Goal: Transaction & Acquisition: Obtain resource

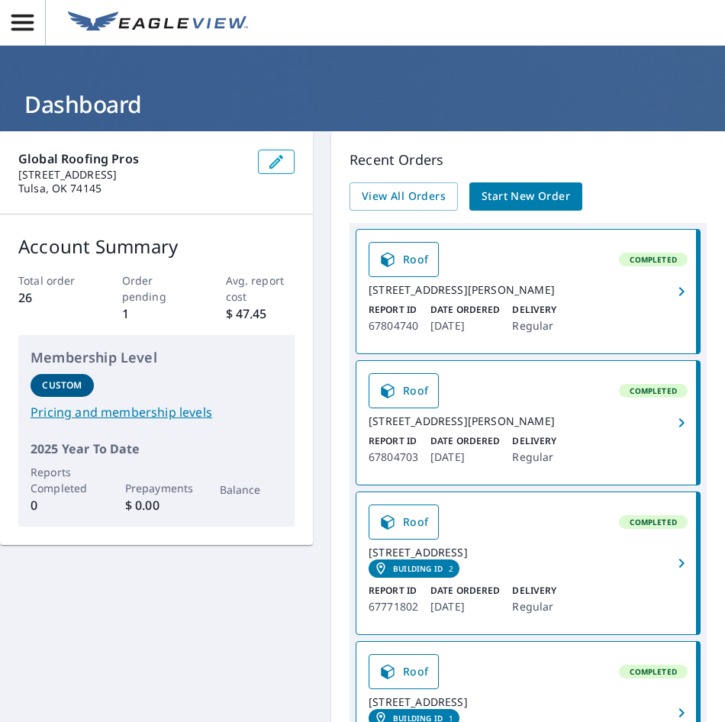
click at [459, 559] on div "[STREET_ADDRESS]" at bounding box center [528, 553] width 319 height 14
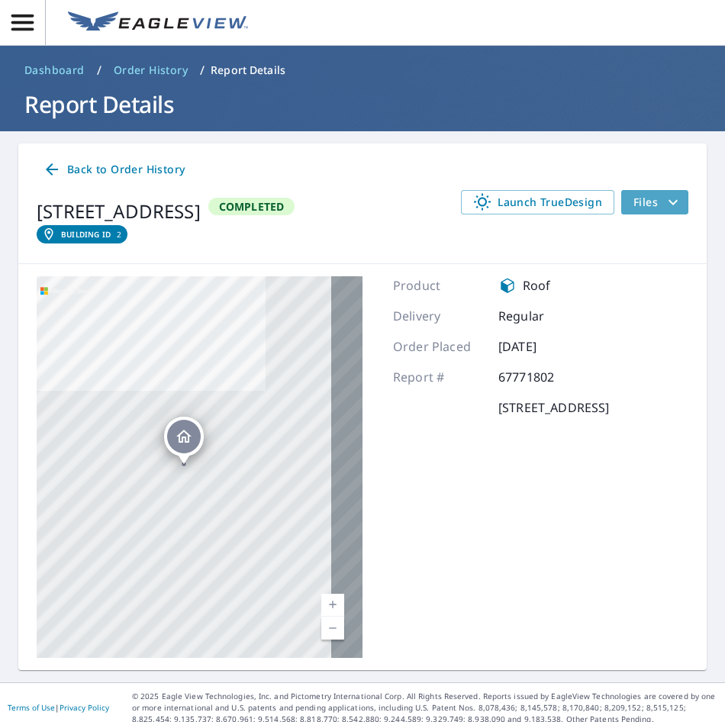
click at [633, 195] on span "Files" at bounding box center [657, 202] width 49 height 18
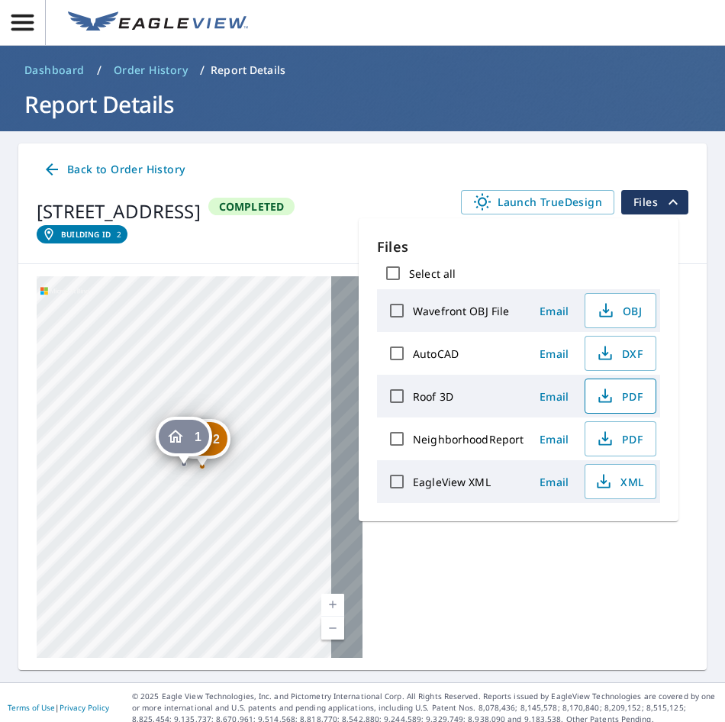
click at [622, 388] on span "PDF" at bounding box center [618, 396] width 49 height 18
click at [60, 169] on icon at bounding box center [52, 169] width 18 height 18
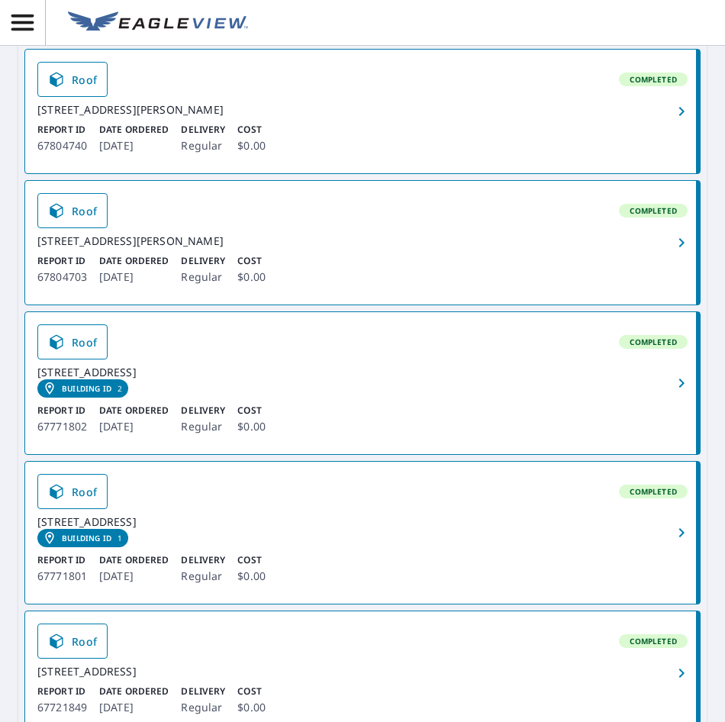
scroll to position [381, 0]
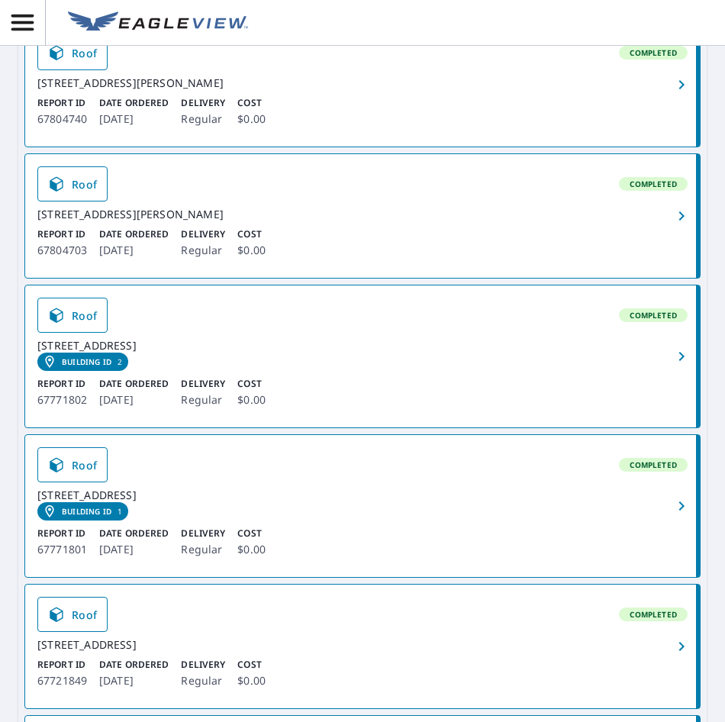
click at [295, 520] on div "[STREET_ADDRESS]" at bounding box center [362, 504] width 650 height 32
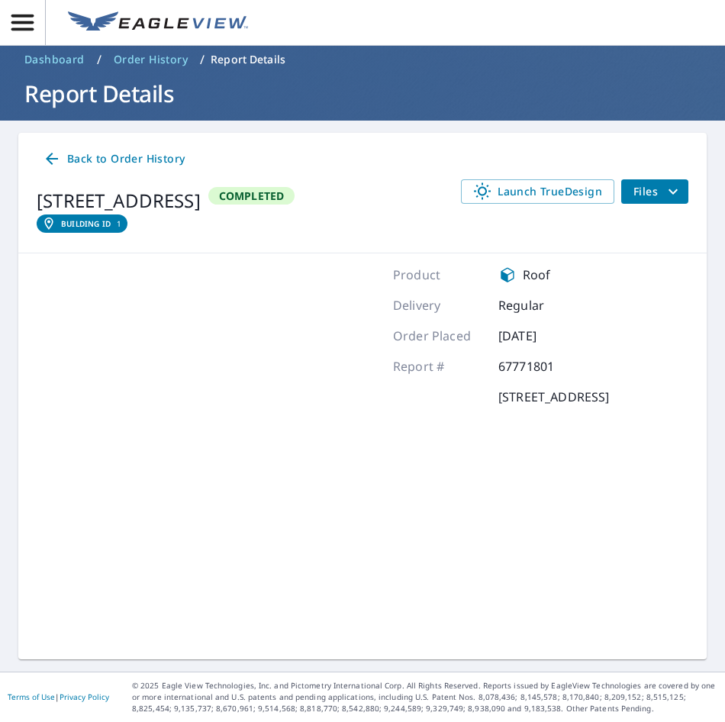
scroll to position [36, 0]
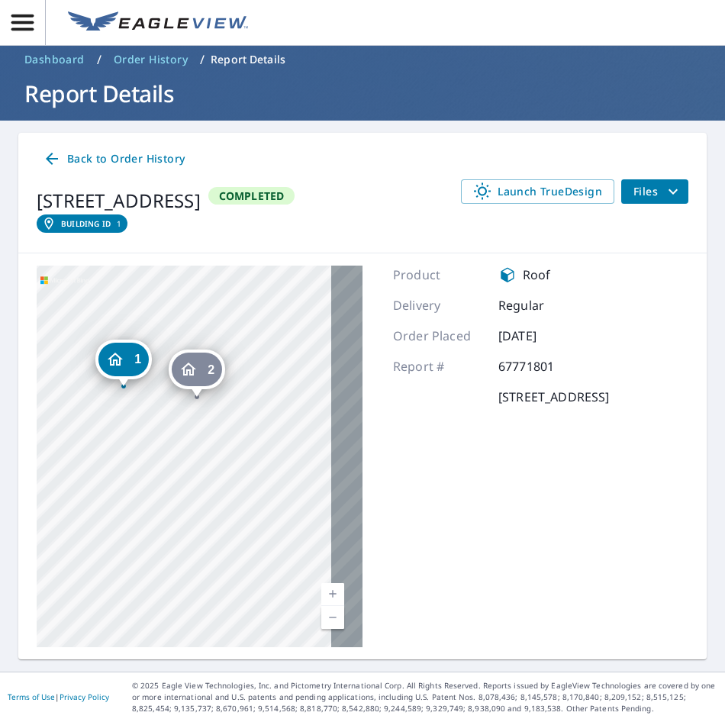
drag, startPoint x: 102, startPoint y: 477, endPoint x: 321, endPoint y: 539, distance: 227.5
click at [321, 539] on div "2 [STREET_ADDRESS] 1 [STREET_ADDRESS]" at bounding box center [200, 456] width 326 height 381
click at [633, 182] on span "Files" at bounding box center [657, 191] width 49 height 18
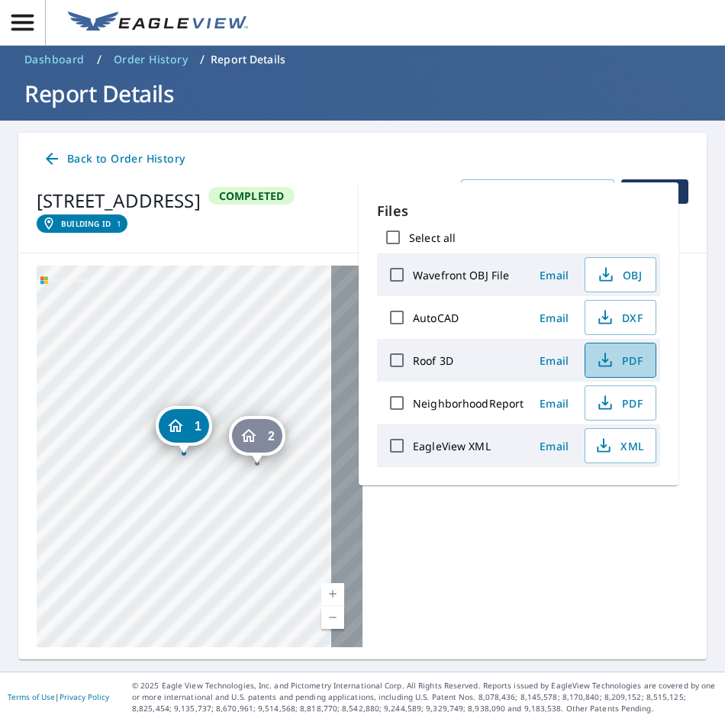
click at [623, 359] on span "PDF" at bounding box center [618, 360] width 49 height 18
